Goal: Information Seeking & Learning: Learn about a topic

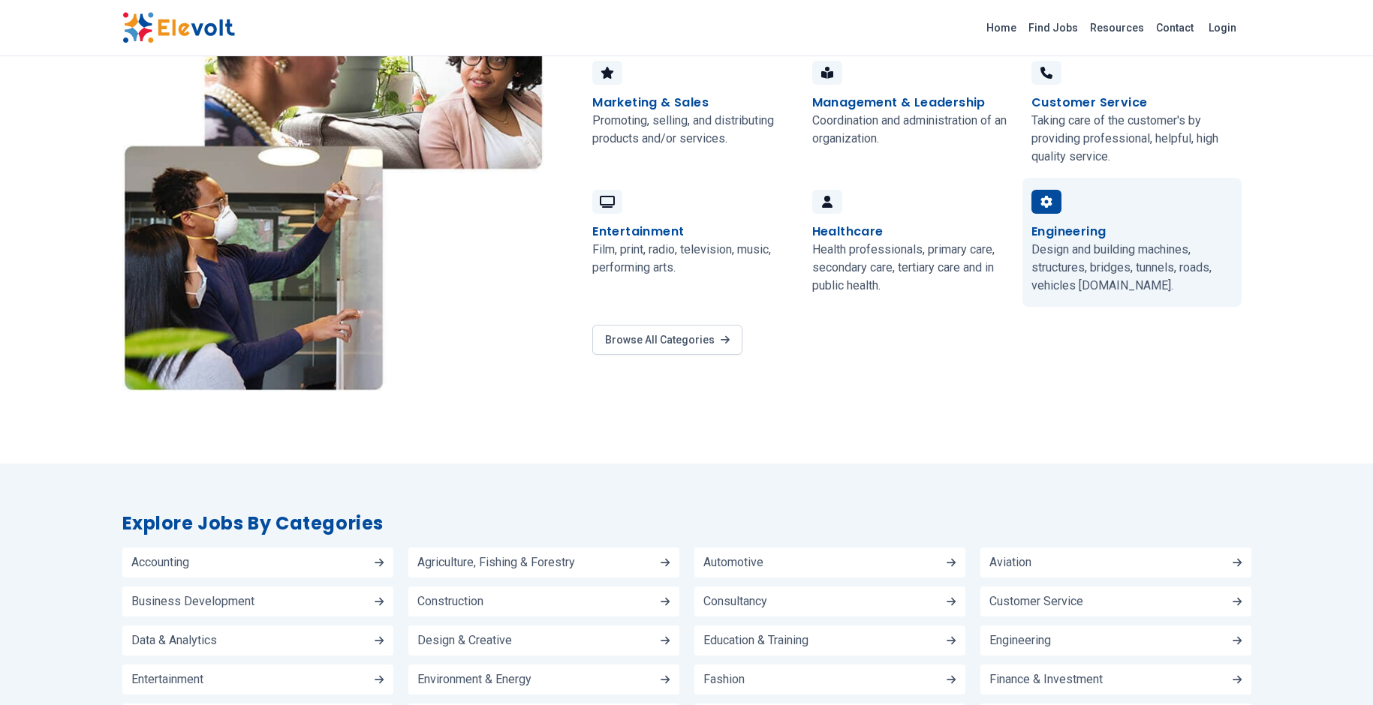
scroll to position [1276, 0]
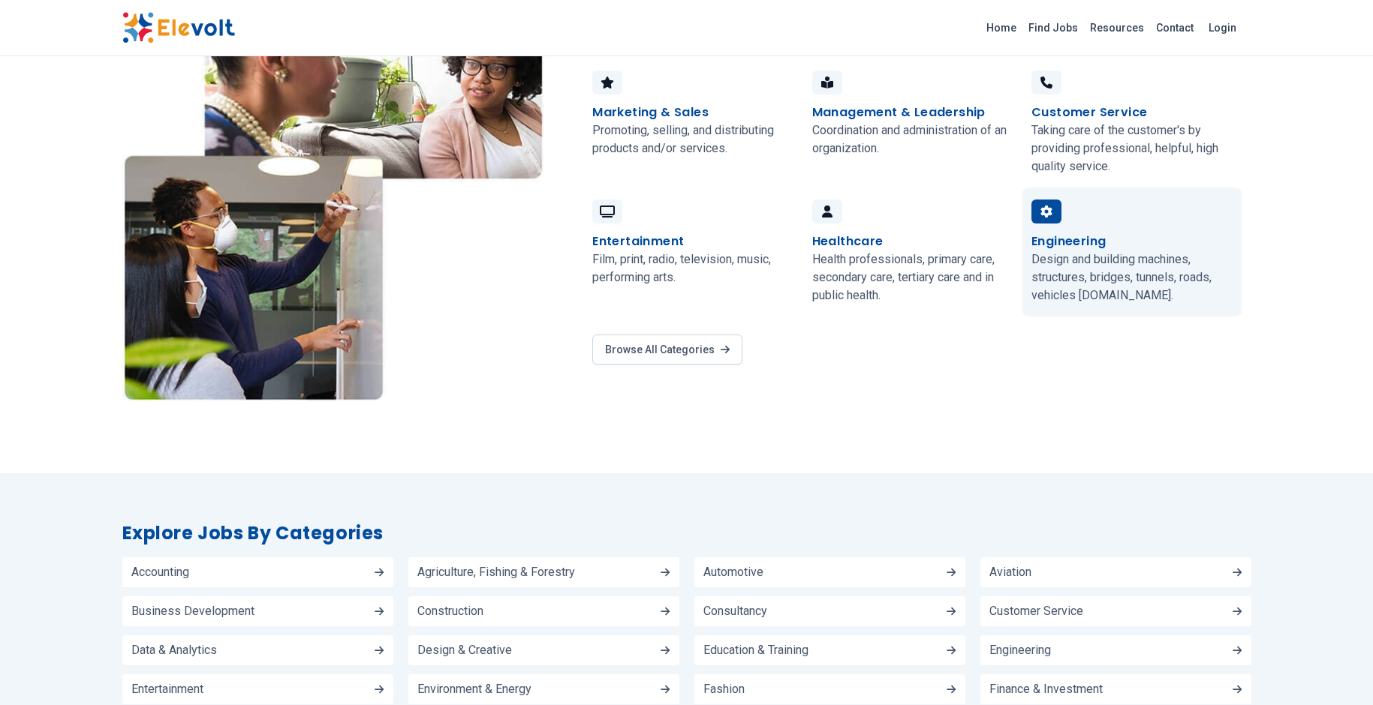
click at [1091, 235] on h4 "Engineering" at bounding box center [1068, 242] width 74 height 18
click at [1065, 241] on h4 "Engineering" at bounding box center [1068, 242] width 74 height 18
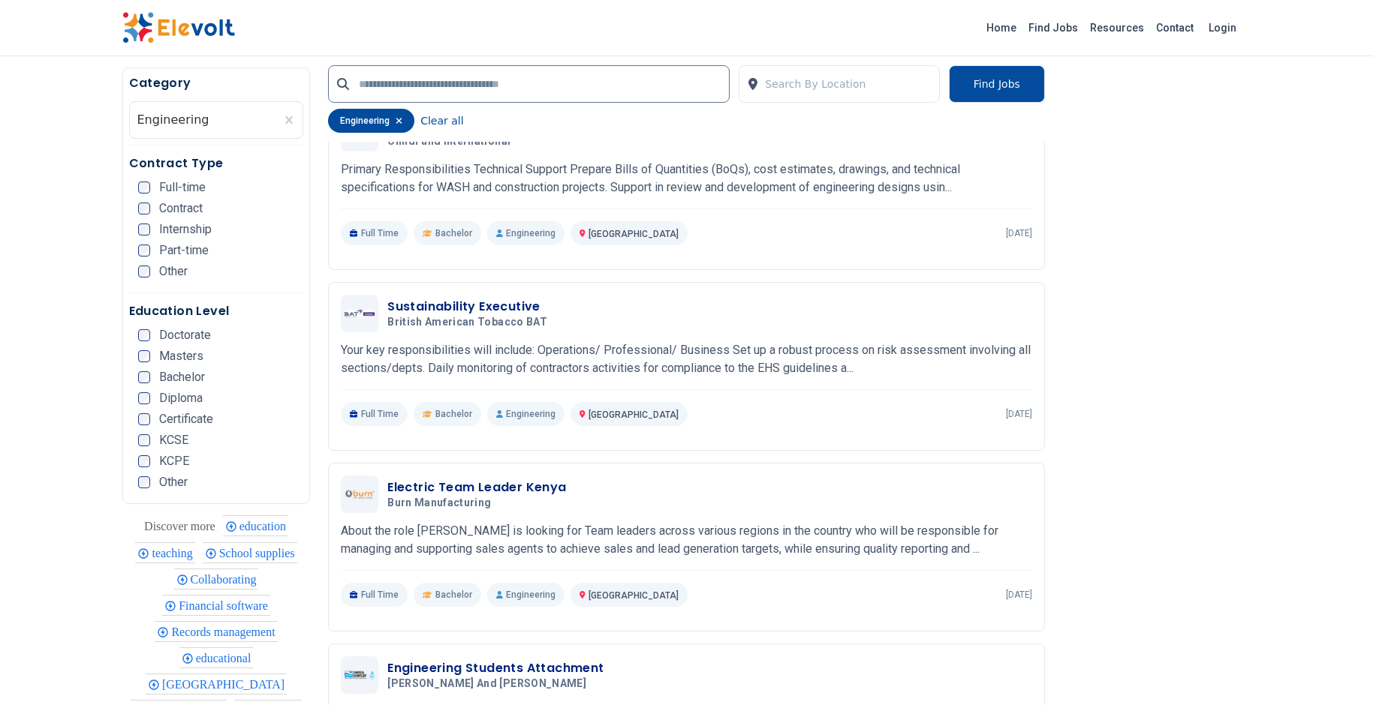
scroll to position [675, 0]
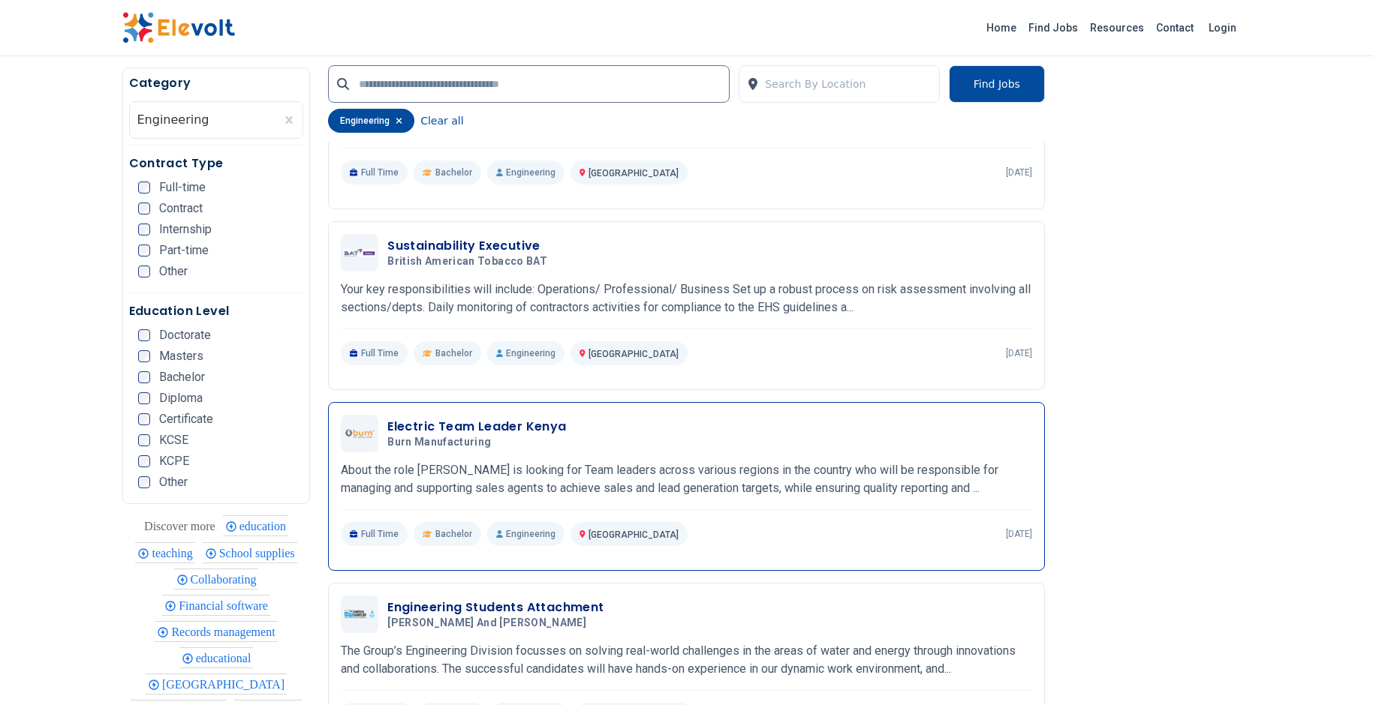
click at [441, 436] on h3 "Electric Team Leader Kenya" at bounding box center [476, 427] width 179 height 18
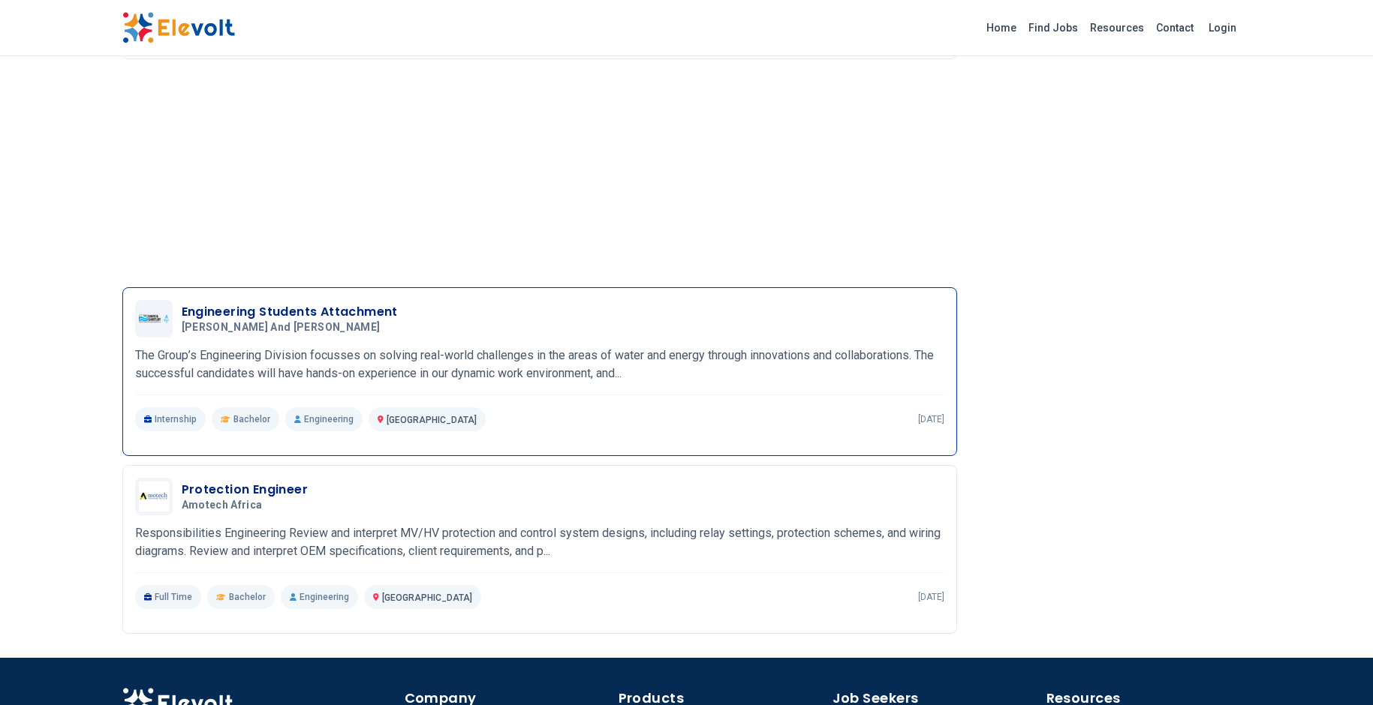
scroll to position [1809, 0]
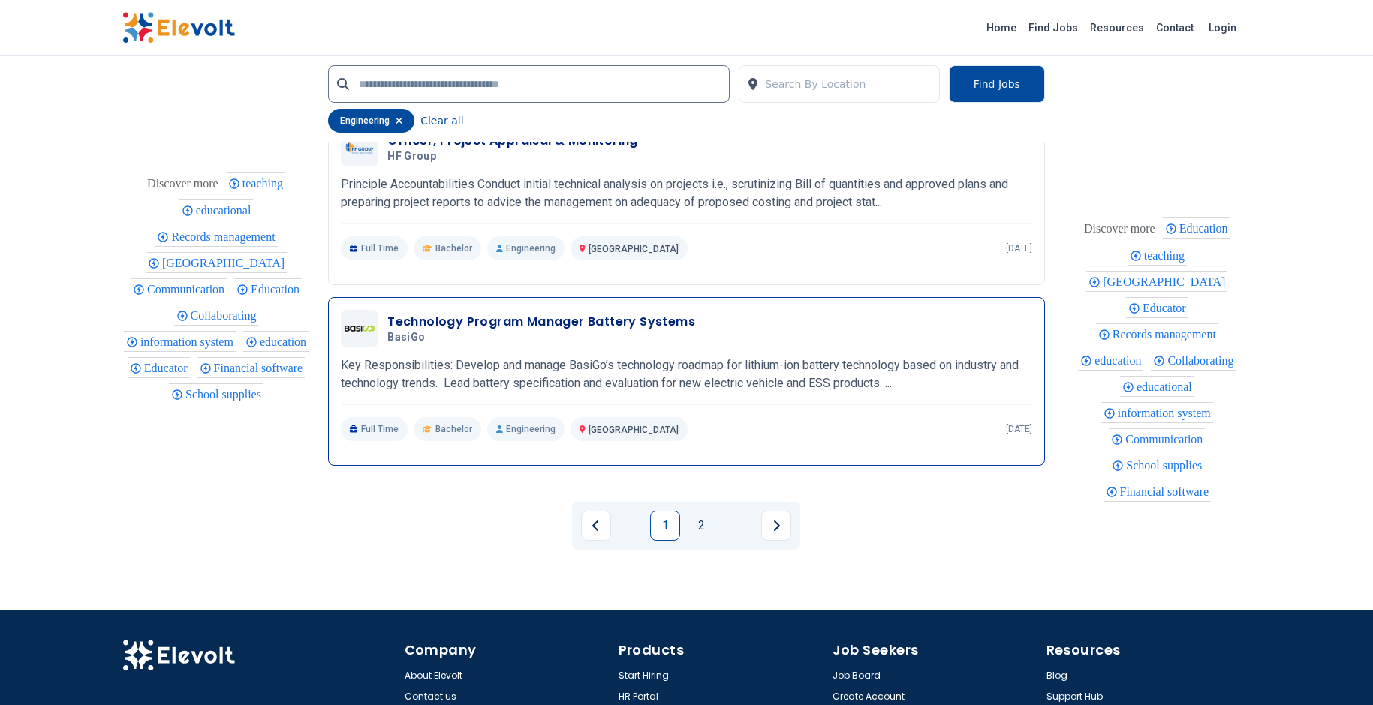
scroll to position [3106, 0]
